Goal: Task Accomplishment & Management: Manage account settings

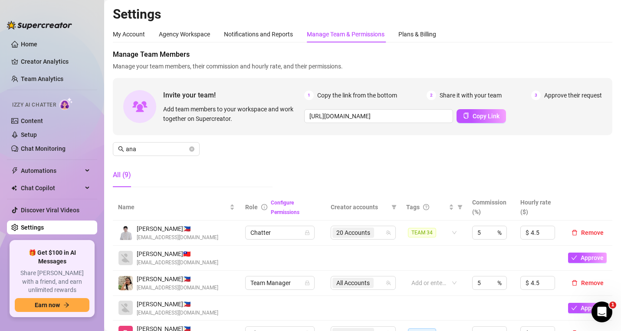
scroll to position [87, 0]
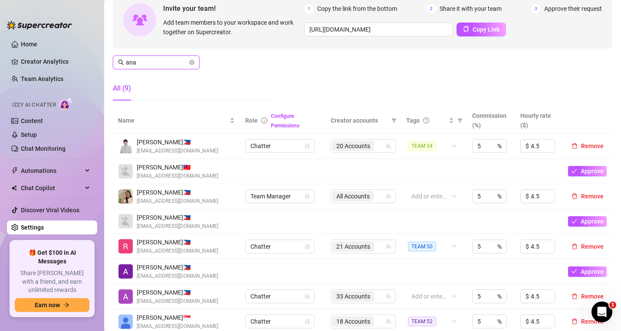
click at [143, 62] on input "ana" at bounding box center [157, 63] width 62 height 10
paste input "[EMAIL_ADDRESS][DOMAIN_NAME]"
click at [135, 60] on input "[EMAIL_ADDRESS][DOMAIN_NAME]" at bounding box center [157, 63] width 62 height 10
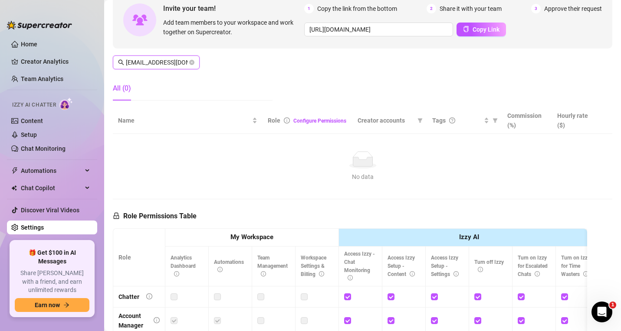
scroll to position [0, 16]
type input "[EMAIL_ADDRESS][DOMAIN_NAME]"
drag, startPoint x: 474, startPoint y: 77, endPoint x: 470, endPoint y: 77, distance: 4.4
click at [474, 77] on div "Manage Team Members Manage your team members, their commission and hourly rate,…" at bounding box center [362, 35] width 499 height 145
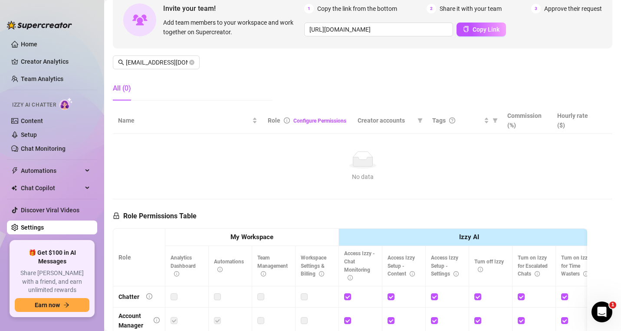
click at [411, 162] on div "No data" at bounding box center [362, 159] width 482 height 17
click at [190, 63] on icon "close-circle" at bounding box center [191, 62] width 5 height 5
paste input "[EMAIL_ADDRESS][DOMAIN_NAME]"
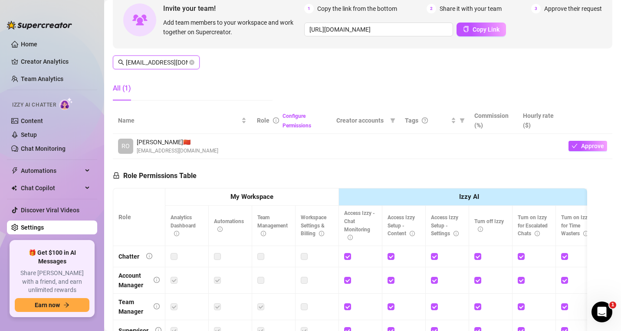
type input "[EMAIL_ADDRESS][DOMAIN_NAME]"
click at [600, 190] on div "Manage Team Members Manage your team members, their commission and hourly rate,…" at bounding box center [362, 184] width 499 height 443
click at [596, 251] on div "Manage Team Members Manage your team members, their commission and hourly rate,…" at bounding box center [362, 184] width 499 height 443
click at [191, 62] on icon "close-circle" at bounding box center [191, 62] width 5 height 5
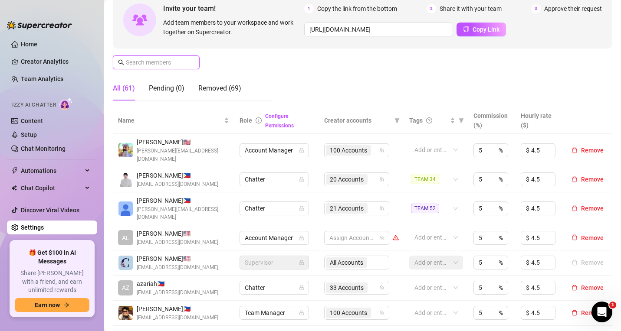
paste input "[EMAIL_ADDRESS][DOMAIN_NAME]"
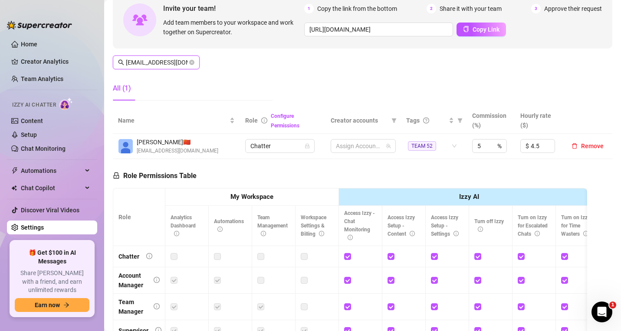
scroll to position [0, 13]
type input "[EMAIL_ADDRESS][DOMAIN_NAME]"
click at [581, 147] on span "Remove" at bounding box center [592, 146] width 23 height 7
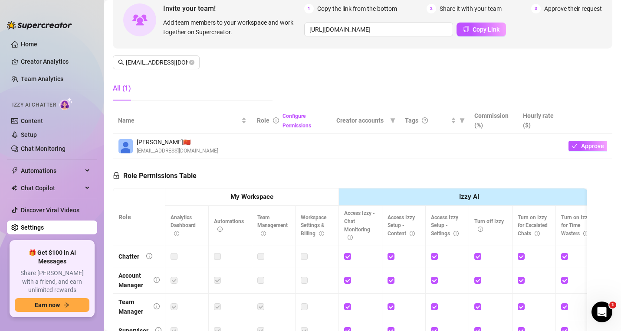
click at [380, 66] on div "Manage Team Members Manage your team members, their commission and hourly rate,…" at bounding box center [362, 35] width 499 height 145
click at [192, 63] on icon "close-circle" at bounding box center [191, 62] width 5 height 5
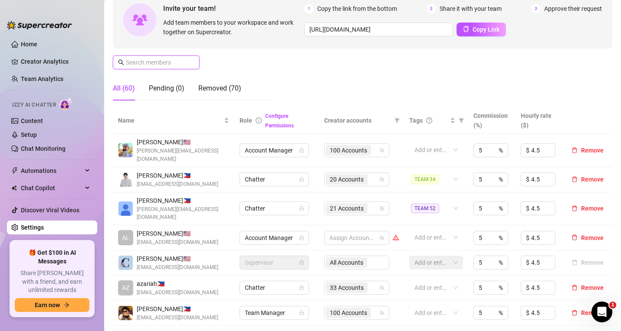
paste input "[EMAIL_ADDRESS][DOMAIN_NAME]"
type input "[EMAIL_ADDRESS][DOMAIN_NAME]"
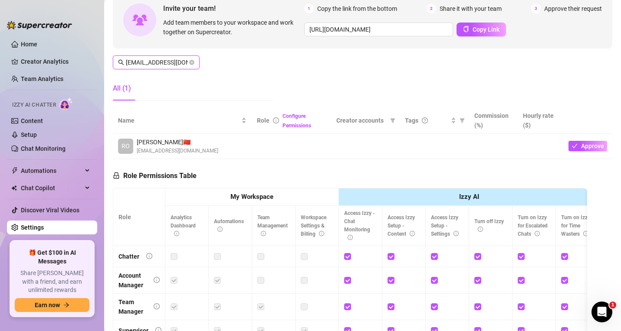
scroll to position [0, 29]
click at [193, 63] on icon "close-circle" at bounding box center [191, 62] width 5 height 5
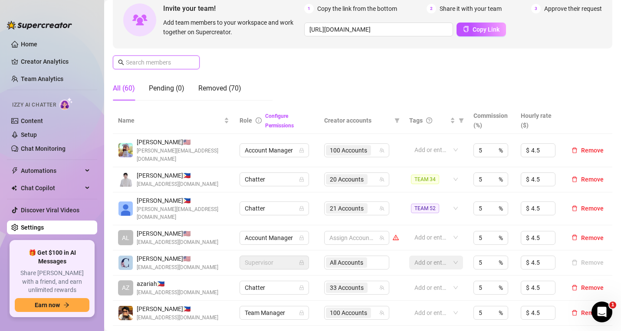
scroll to position [0, 0]
paste input "[EMAIL_ADDRESS][DOMAIN_NAME]"
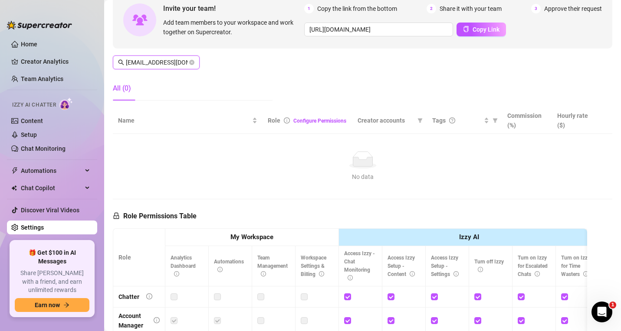
scroll to position [0, 16]
type input "[EMAIL_ADDRESS][DOMAIN_NAME]"
click at [576, 150] on td "No data No data" at bounding box center [362, 167] width 499 height 66
click at [51, 65] on link "Creator Analytics" at bounding box center [55, 62] width 69 height 14
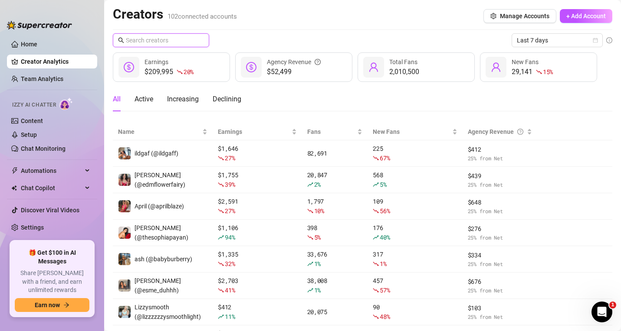
click at [142, 42] on input "text" at bounding box center [161, 41] width 71 height 10
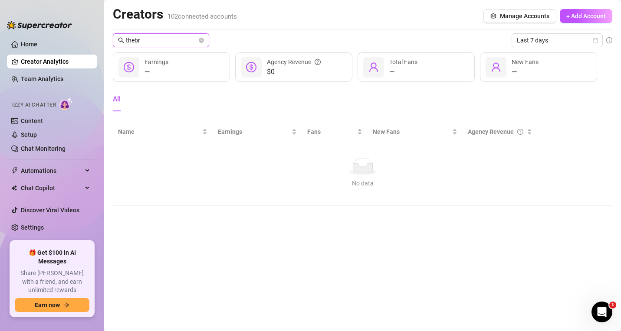
type input "thebr"
